Goal: Find contact information: Find contact information

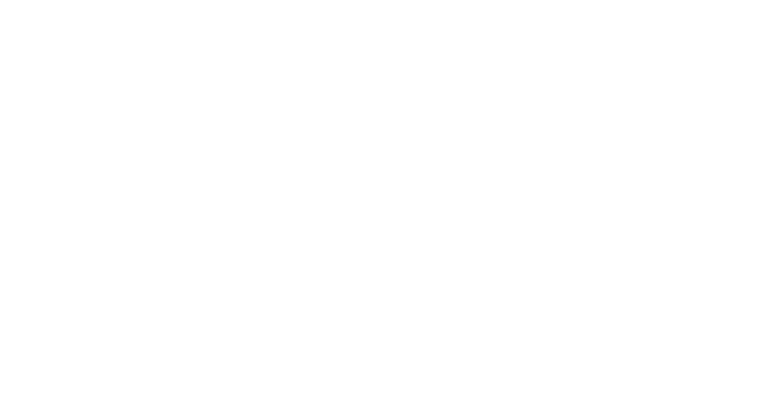
click at [434, 387] on div at bounding box center [387, 203] width 775 height 406
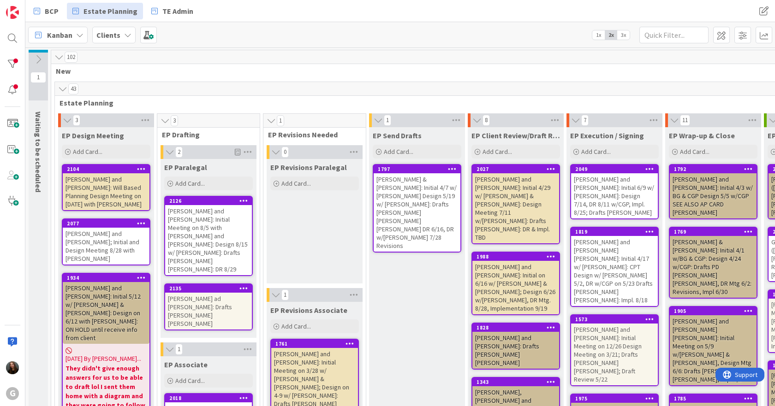
click at [430, 196] on div "[PERSON_NAME] & [PERSON_NAME]: Initial 4/7 w/ [PERSON_NAME] Design 5/19 w/ [PER…" at bounding box center [416, 212] width 87 height 78
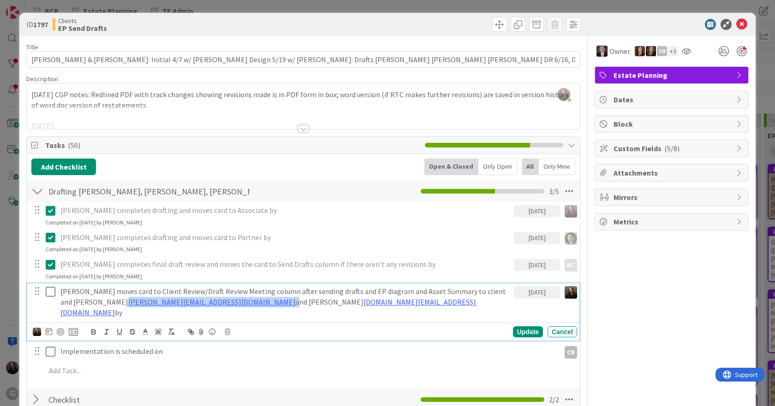
drag, startPoint x: 183, startPoint y: 303, endPoint x: 81, endPoint y: 304, distance: 101.9
click at [81, 304] on p "[PERSON_NAME] moves card to Client Review/Draft Review Meeting column after sen…" at bounding box center [285, 301] width 450 height 31
copy p "[PERSON_NAME][EMAIL_ADDRESS][DOMAIN_NAME]"
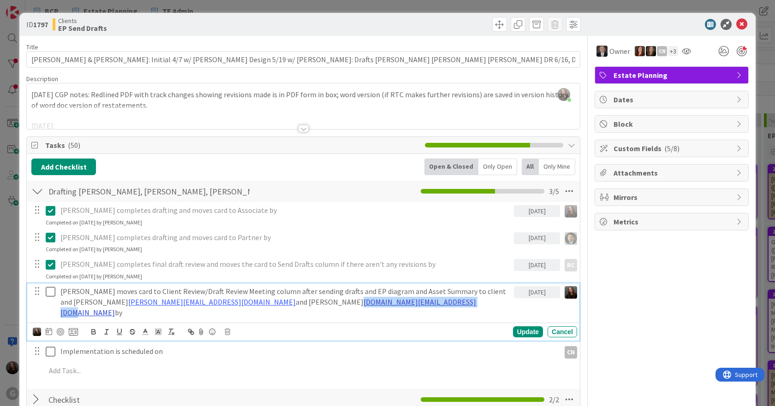
drag, startPoint x: 353, startPoint y: 303, endPoint x: 243, endPoint y: 303, distance: 110.2
click at [243, 303] on p "[PERSON_NAME] moves card to Client Review/Draft Review Meeting column after sen…" at bounding box center [285, 301] width 450 height 31
copy link "[DOMAIN_NAME][EMAIL_ADDRESS][DOMAIN_NAME]"
click at [53, 290] on icon at bounding box center [53, 291] width 14 height 11
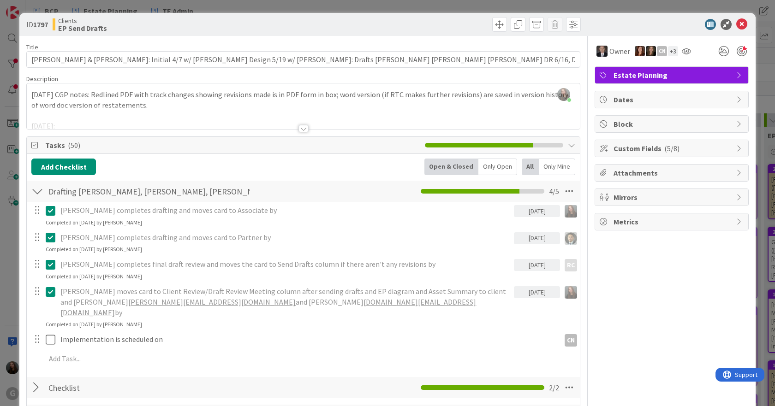
click at [736, 24] on icon at bounding box center [741, 24] width 11 height 11
